Goal: Information Seeking & Learning: Learn about a topic

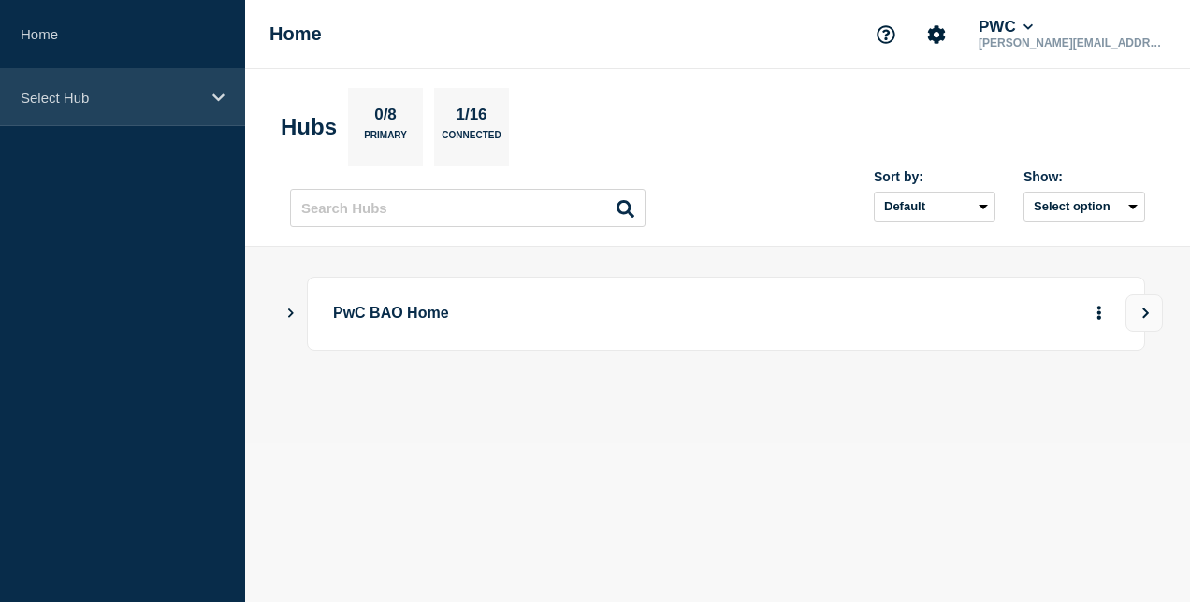
click at [167, 112] on div "Select Hub" at bounding box center [122, 97] width 245 height 57
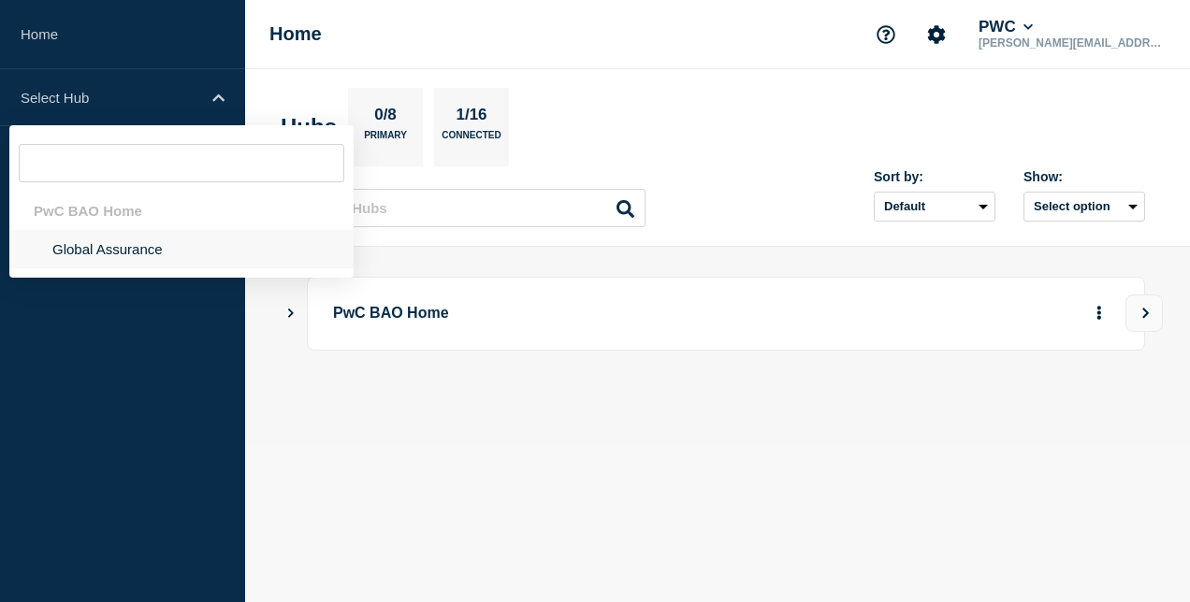
click at [189, 245] on li "Global Assurance" at bounding box center [181, 249] width 344 height 38
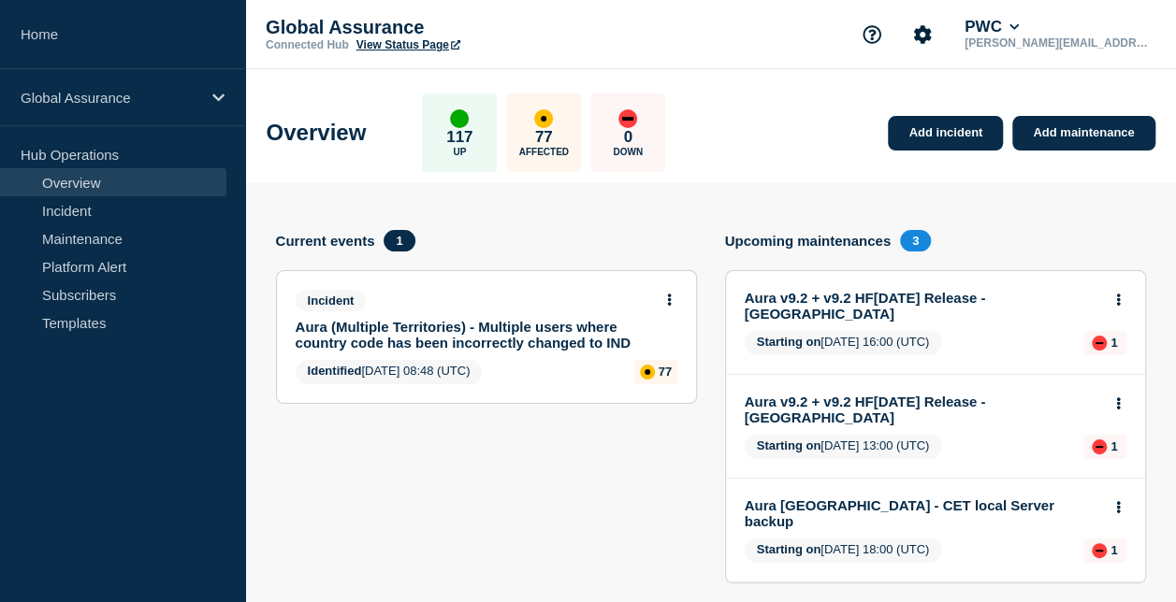
click at [1115, 299] on button at bounding box center [1118, 301] width 16 height 16
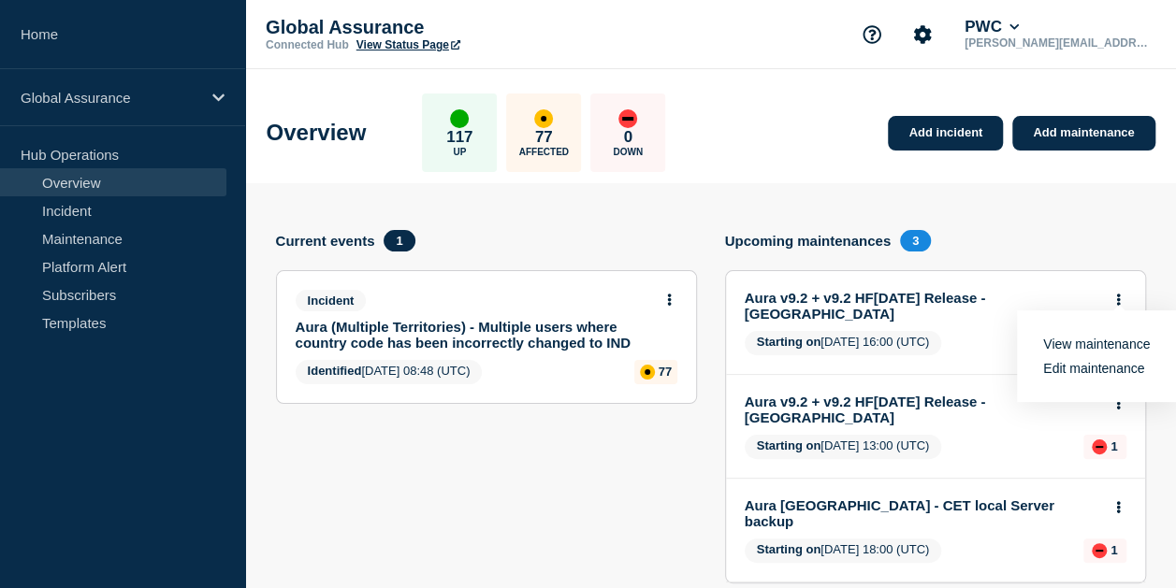
click at [1102, 342] on link "View maintenance" at bounding box center [1096, 344] width 107 height 15
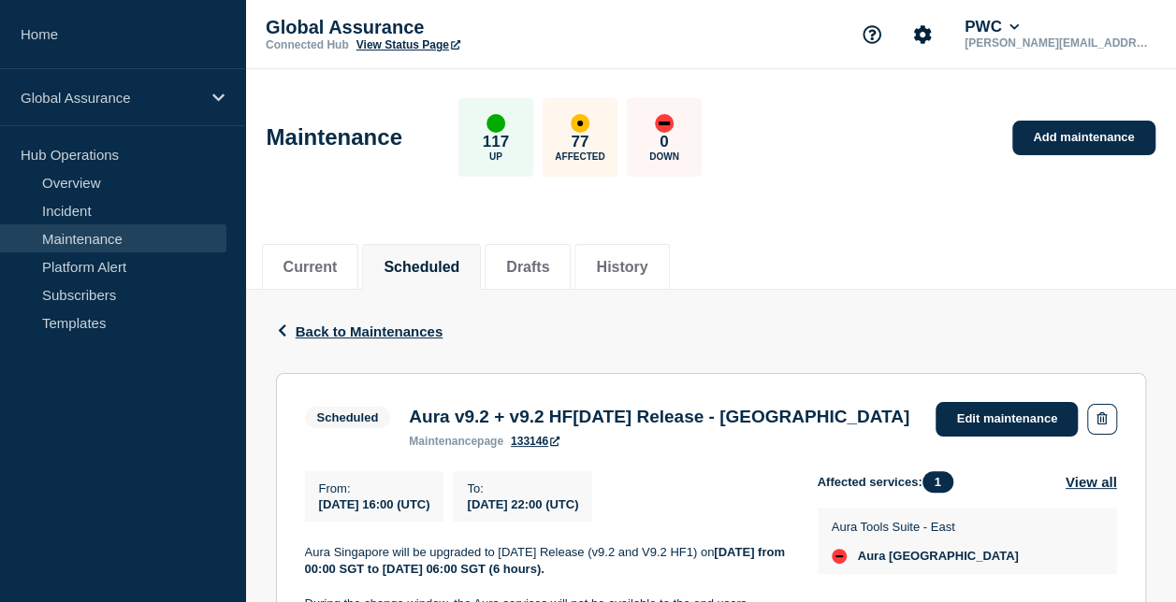
scroll to position [94, 0]
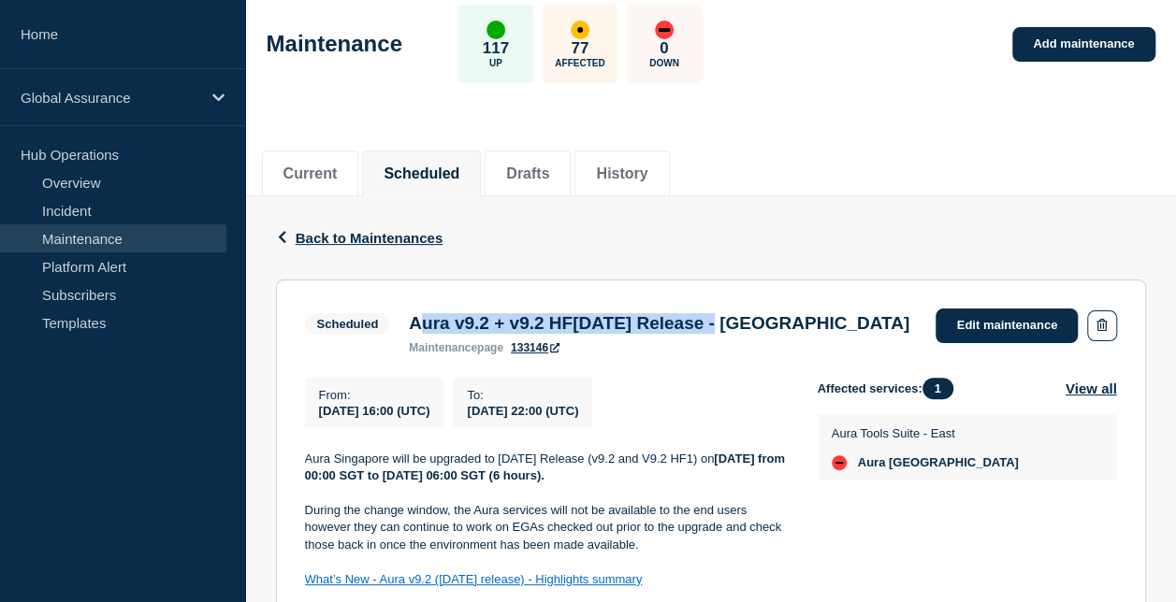
drag, startPoint x: 415, startPoint y: 326, endPoint x: 764, endPoint y: 327, distance: 348.9
click at [764, 327] on h3 "Aura v9.2 + v9.2 HF1June 2025 Release - Singapore" at bounding box center [659, 323] width 500 height 21
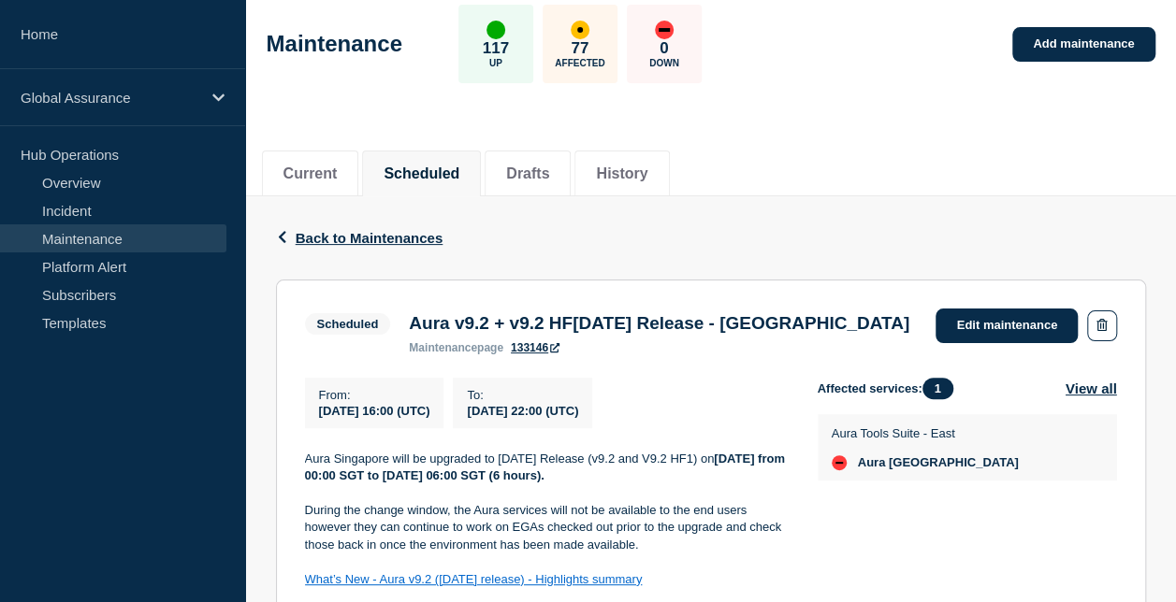
drag, startPoint x: 764, startPoint y: 327, endPoint x: 794, endPoint y: 330, distance: 30.1
click at [794, 330] on h3 "Aura v9.2 + v9.2 HF1June 2025 Release - Singapore" at bounding box center [659, 323] width 500 height 21
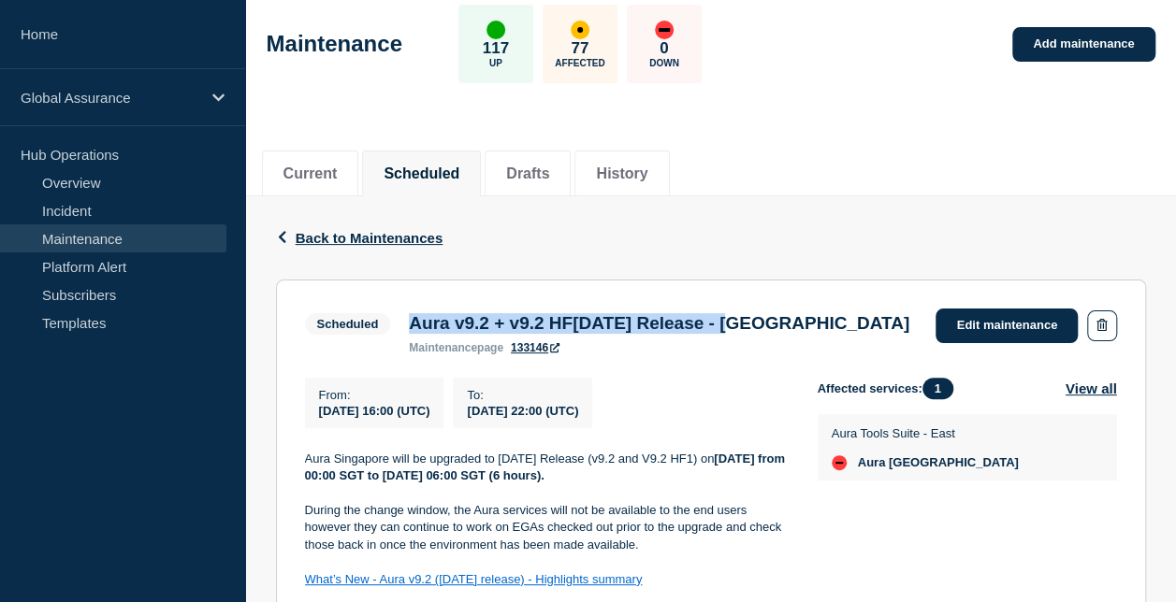
drag, startPoint x: 777, startPoint y: 326, endPoint x: 407, endPoint y: 319, distance: 370.5
click at [407, 319] on div "Aura v9.2 + v9.2 HF1June 2025 Release - Singapore maintenance page 133146" at bounding box center [658, 333] width 519 height 41
copy h3 "Aura v9.2 + v9.2 HF1June 2025 Release"
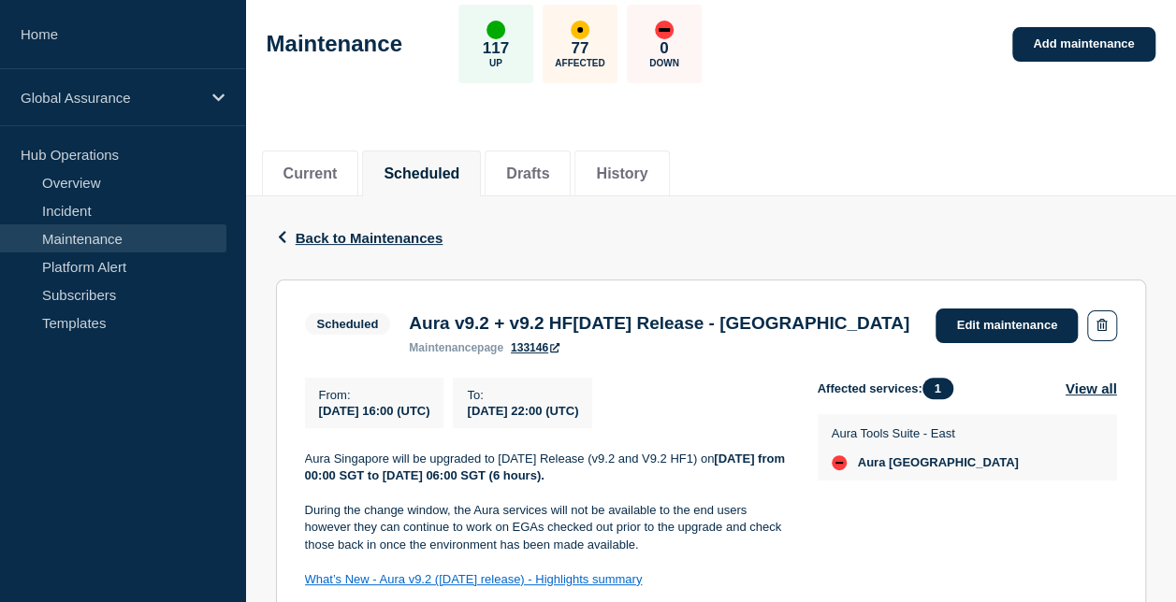
drag, startPoint x: 1014, startPoint y: 498, endPoint x: 1006, endPoint y: 503, distance: 10.1
click at [1010, 501] on div "Affected services: 1 View all Aura Tools Suite - East Aura Singapore" at bounding box center [967, 501] width 299 height 246
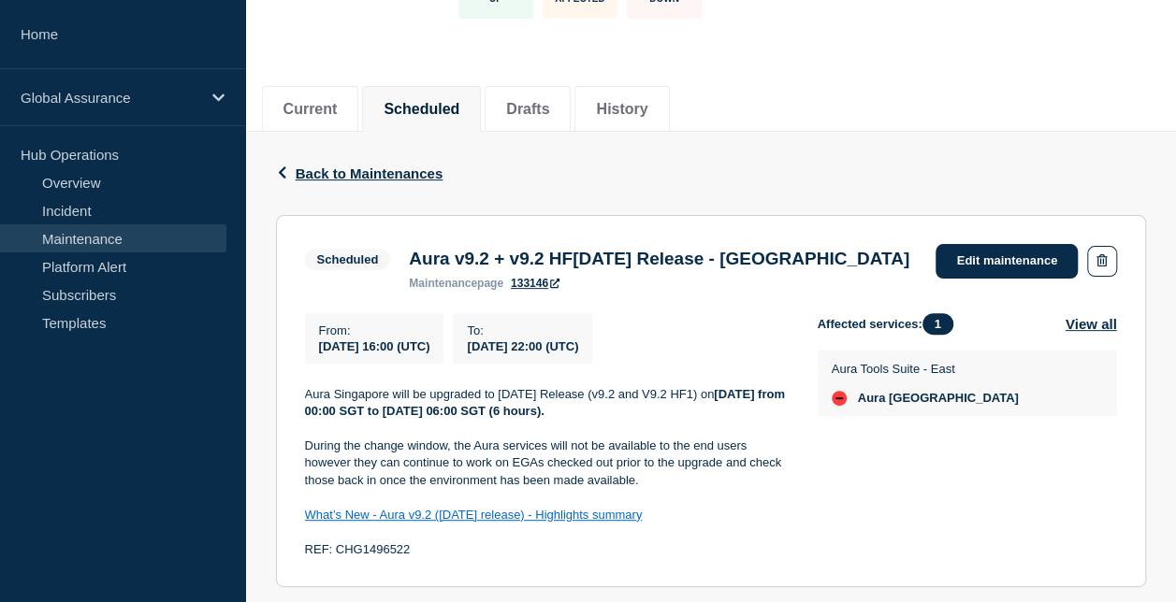
scroll to position [187, 0]
